Goal: Transaction & Acquisition: Purchase product/service

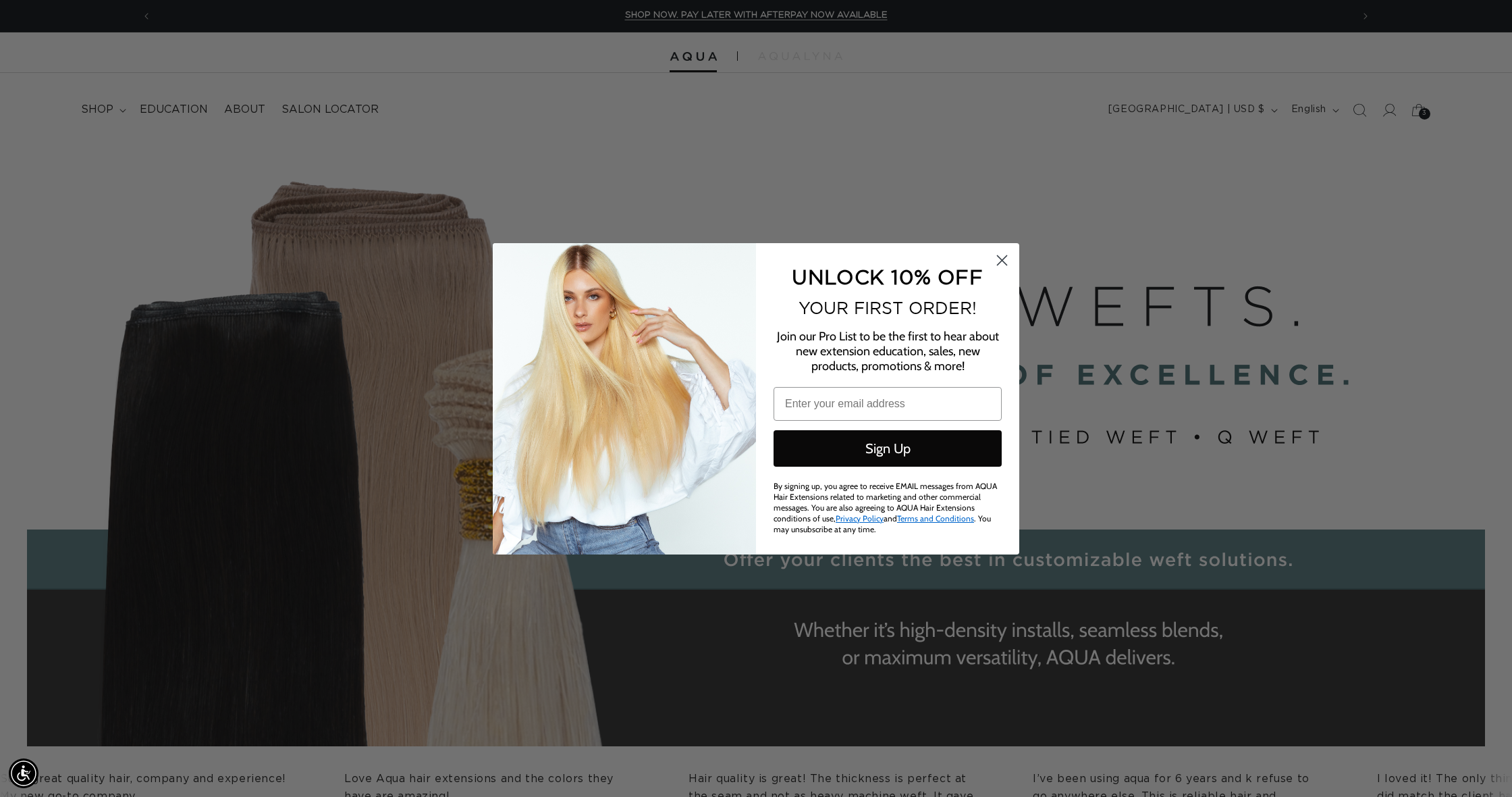
scroll to position [0, 1200]
click at [1001, 261] on icon "Close dialog" at bounding box center [1002, 259] width 9 height 9
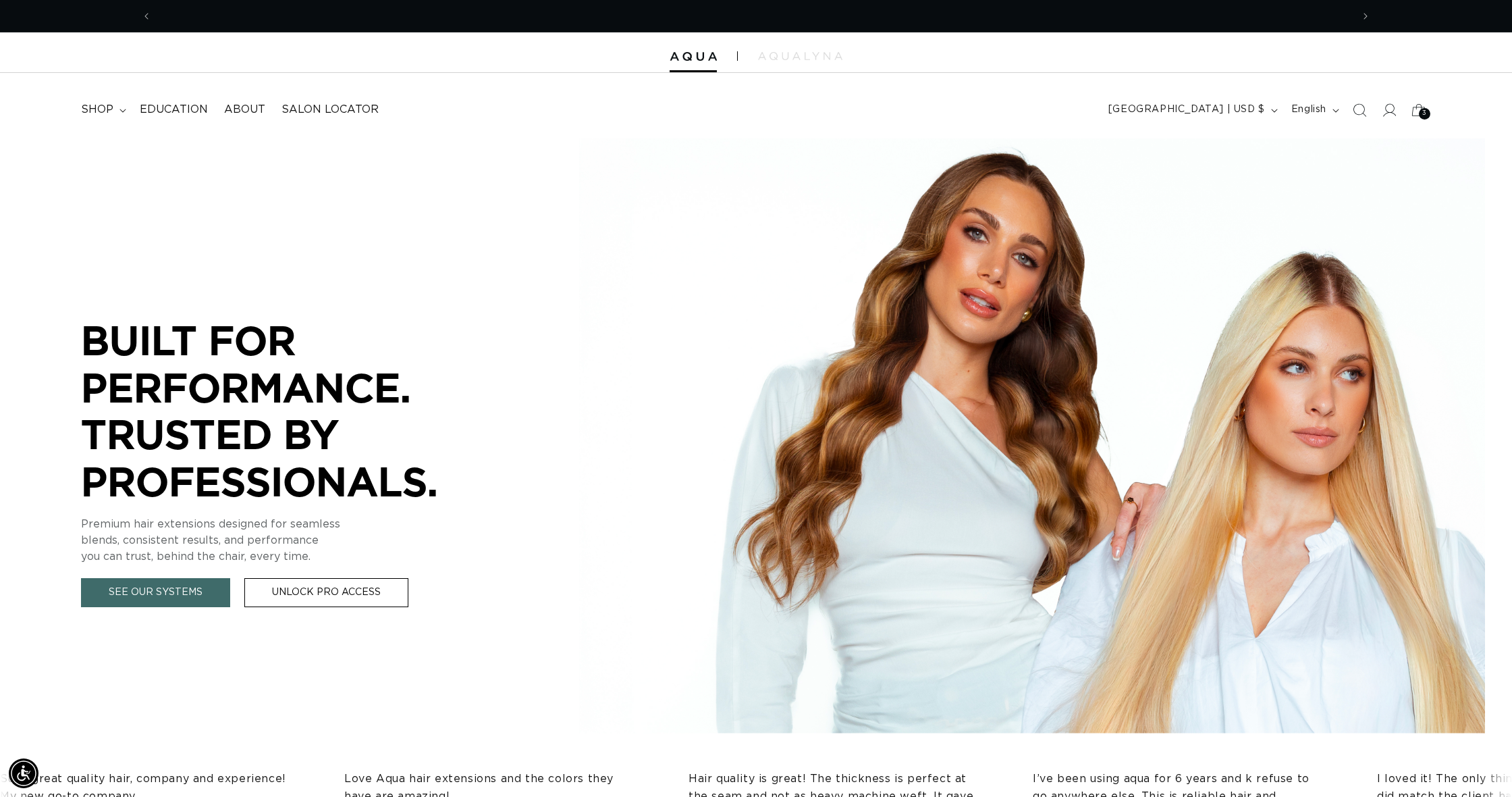
scroll to position [0, 0]
click at [1363, 107] on icon "Search" at bounding box center [1359, 110] width 14 height 14
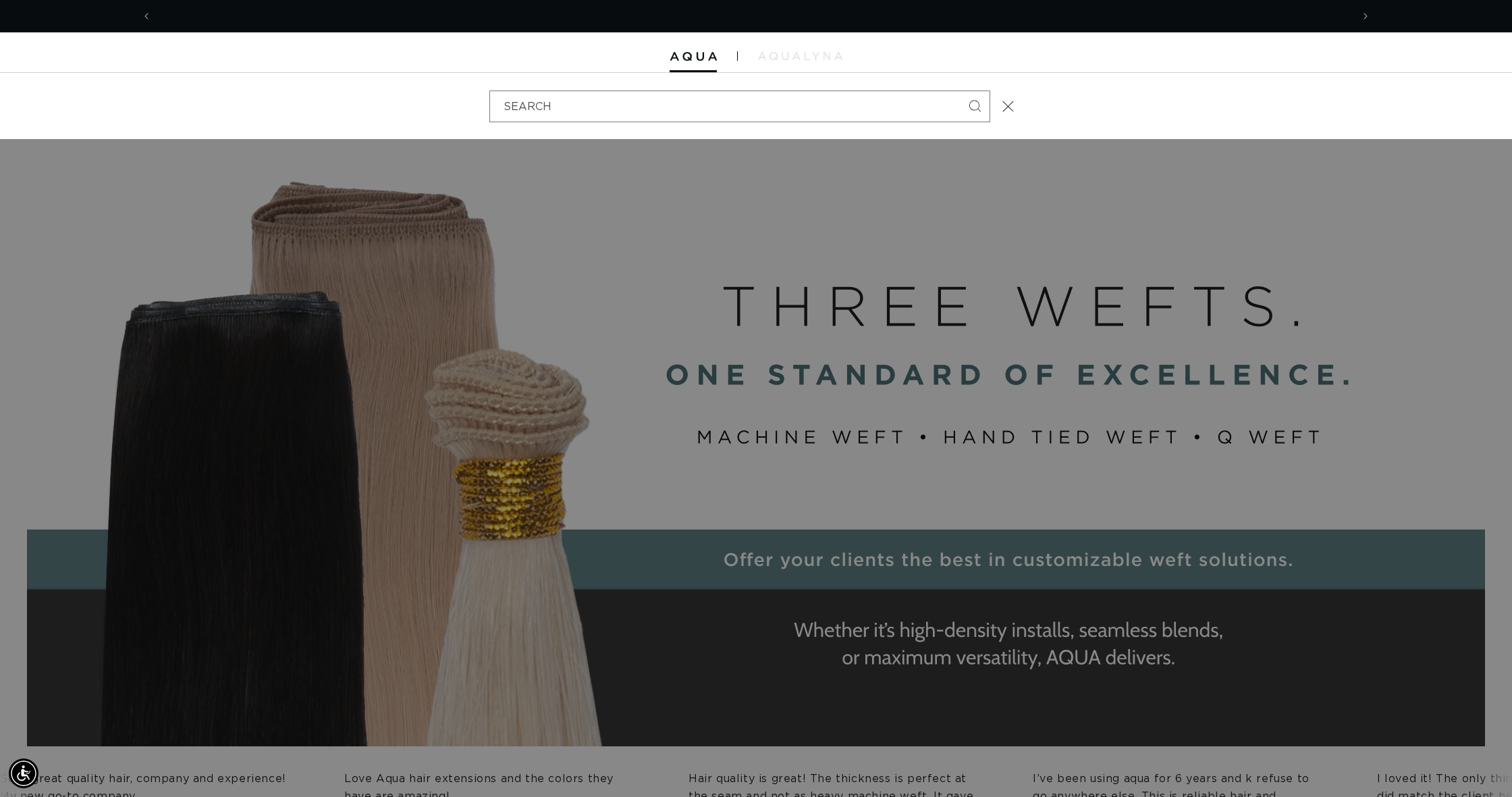
scroll to position [0, 1200]
click at [707, 91] on input "Search" at bounding box center [740, 106] width 500 height 30
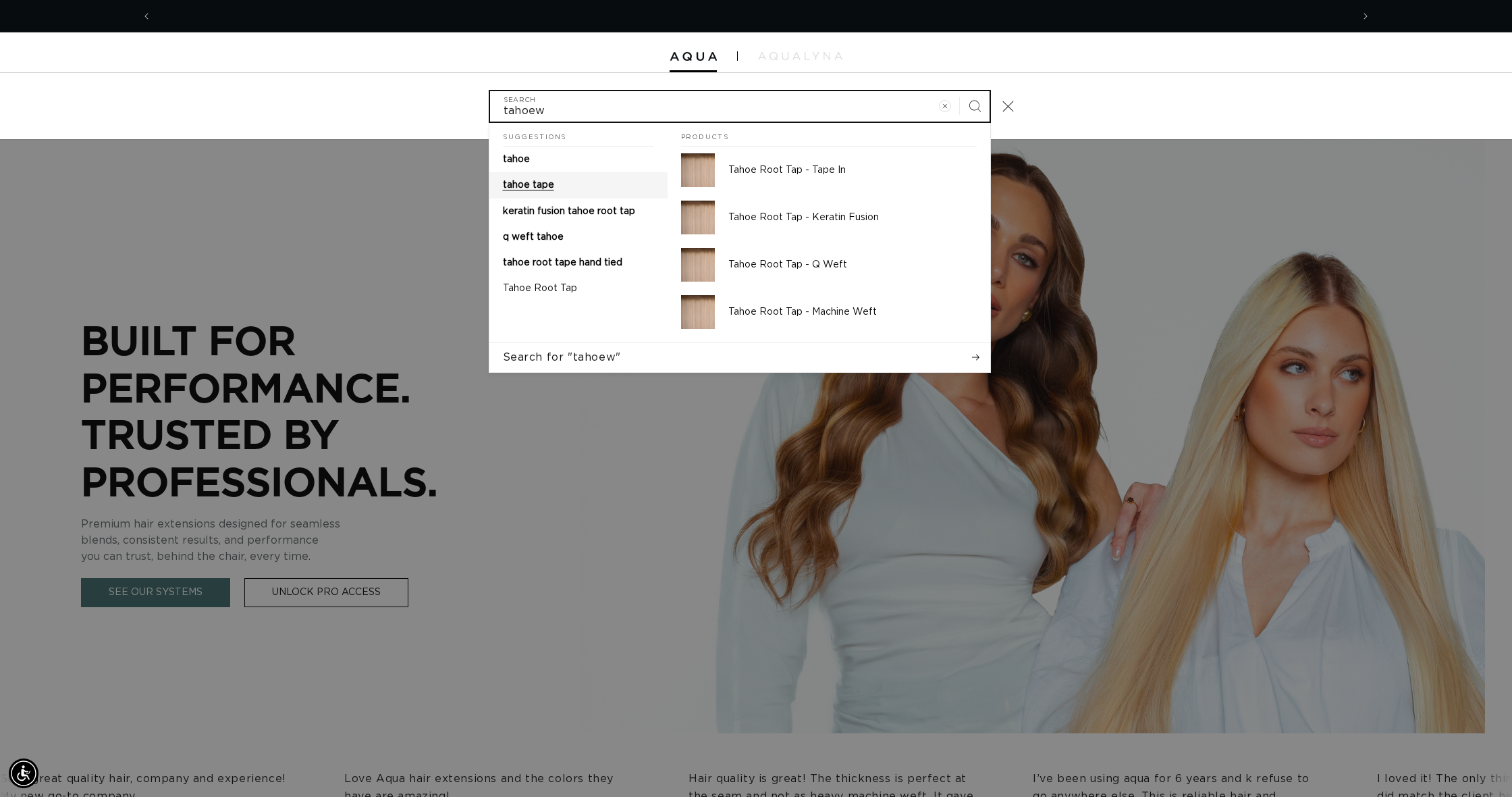
scroll to position [0, 0]
type input "tahoew"
click at [530, 158] on span "tahoe" at bounding box center [517, 159] width 27 height 9
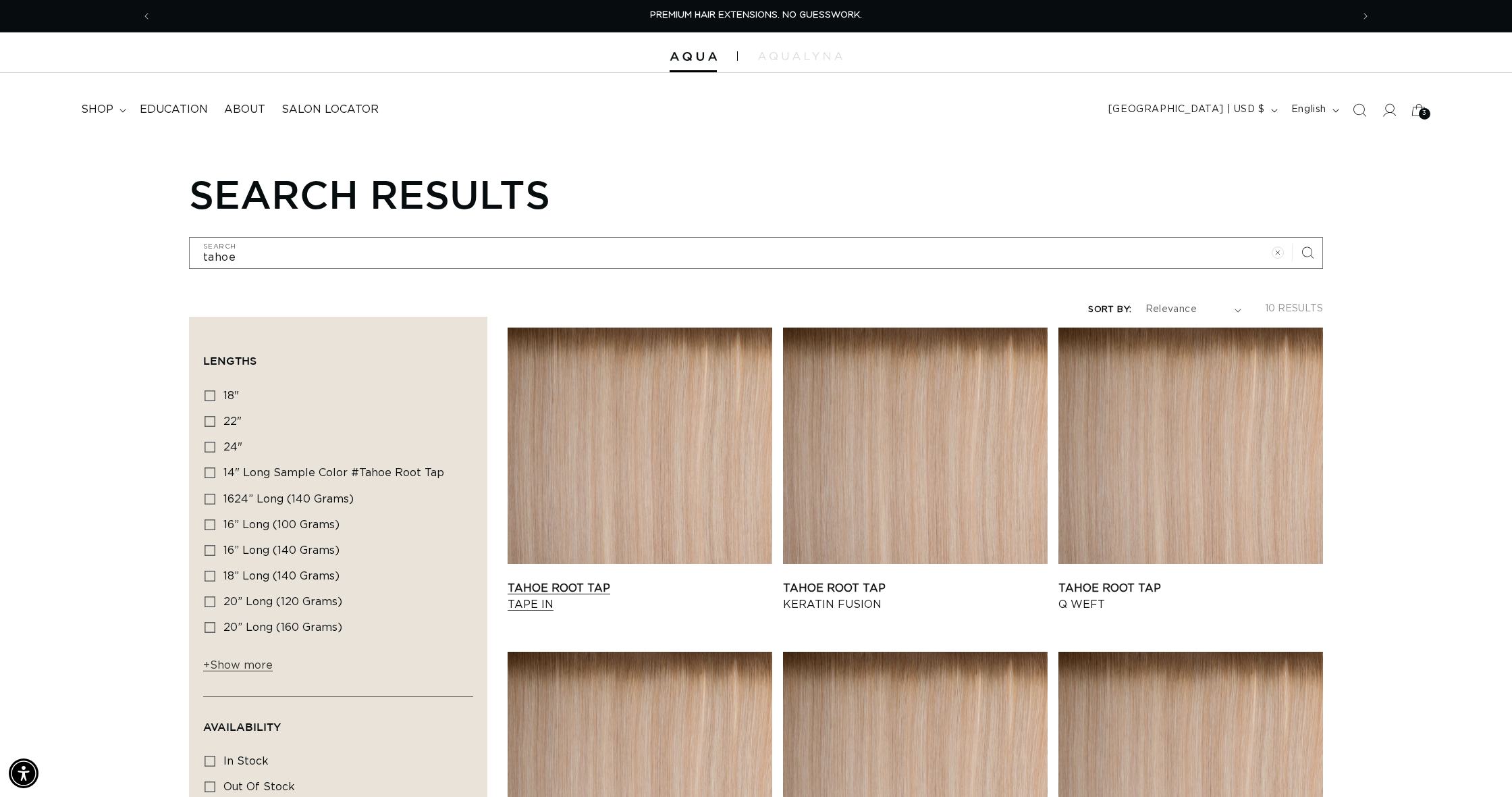
click at [591, 580] on link "Tahoe Root Tap Tape In" at bounding box center [639, 596] width 264 height 32
click at [571, 586] on link "Tahoe Root Tap Tape In" at bounding box center [639, 596] width 264 height 32
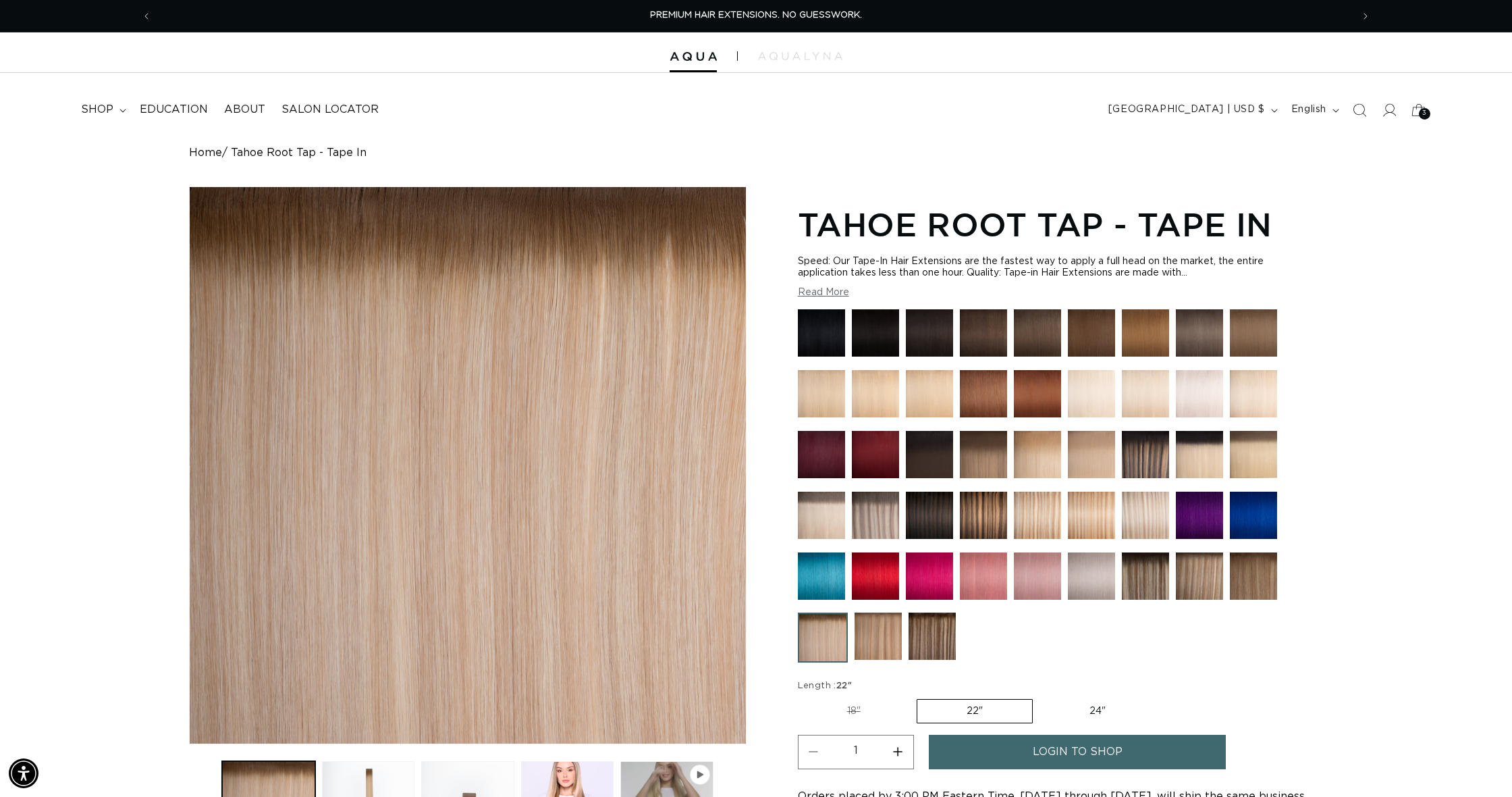
drag, startPoint x: 593, startPoint y: 780, endPoint x: 604, endPoint y: 773, distance: 13.0
click at [595, 779] on button "Load image 4 in gallery view" at bounding box center [567, 807] width 93 height 93
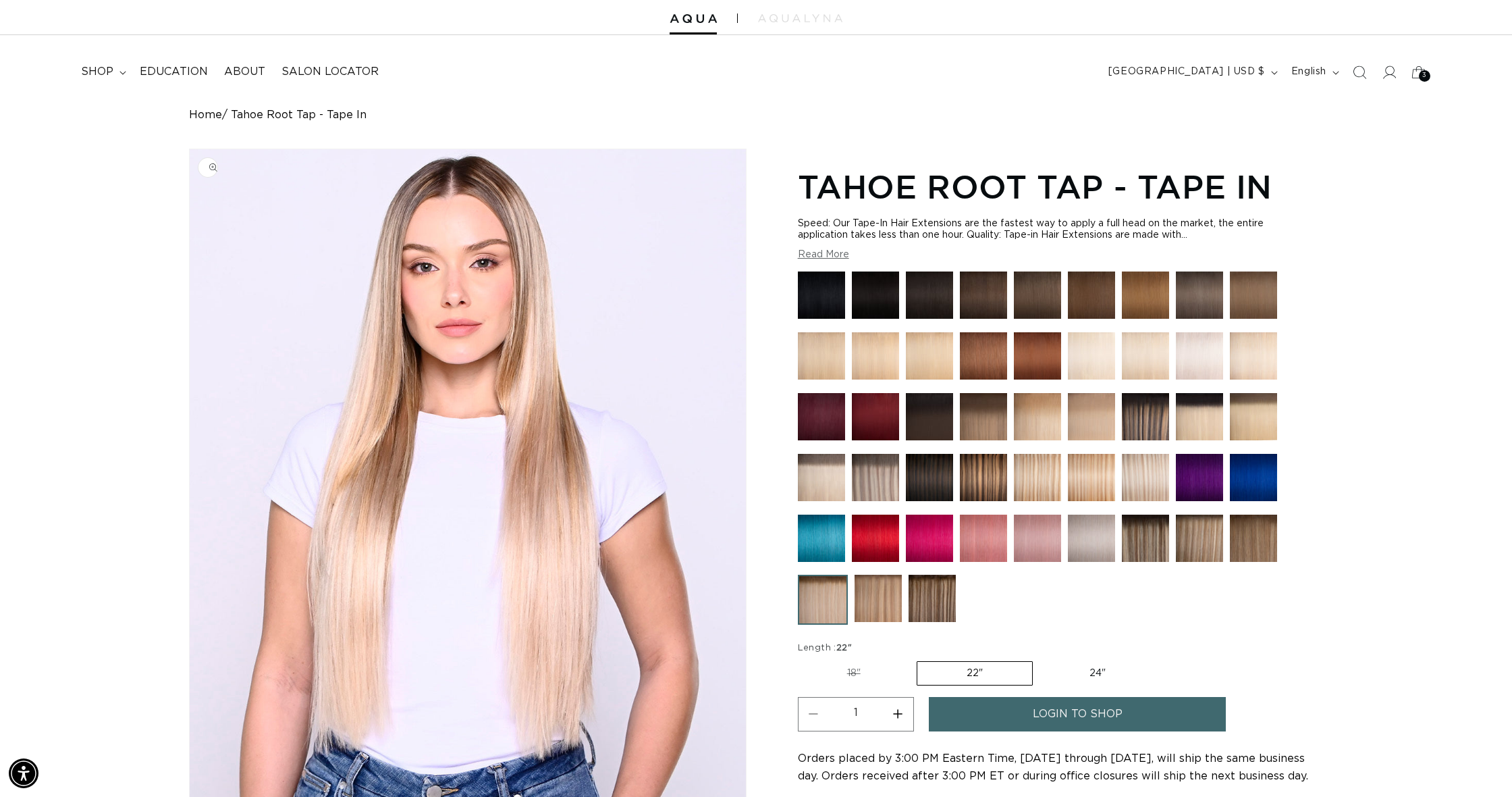
scroll to position [0, 1200]
